Goal: Browse casually

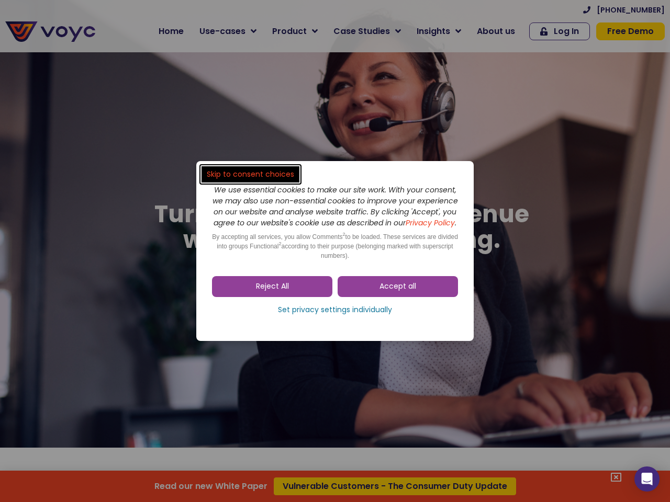
click at [398, 292] on span "Accept all" at bounding box center [397, 287] width 37 height 10
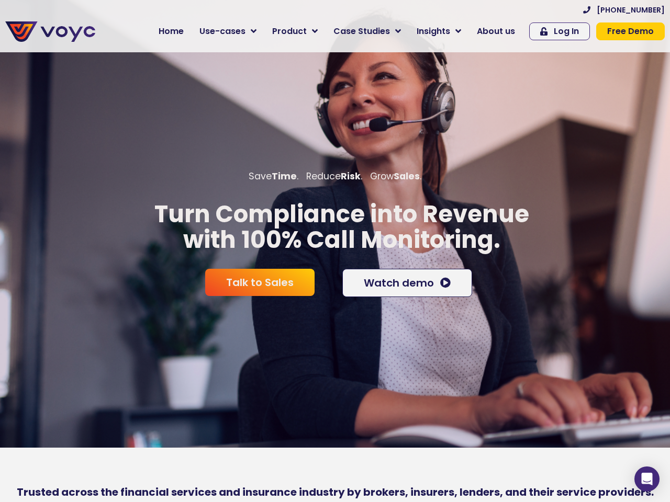
click at [335, 316] on div at bounding box center [335, 315] width 670 height 26
